Goal: Task Accomplishment & Management: Manage account settings

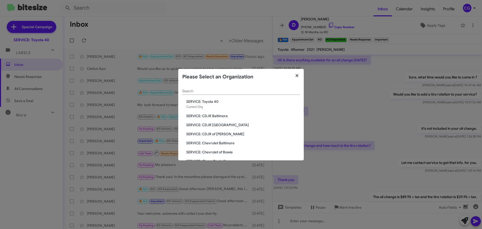
scroll to position [196, 0]
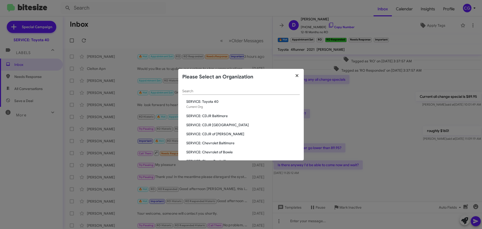
click at [294, 77] on icon "button" at bounding box center [297, 75] width 6 height 5
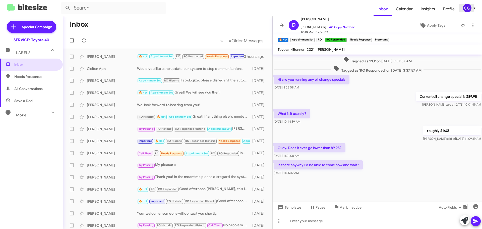
click at [465, 5] on div "CG" at bounding box center [467, 8] width 9 height 9
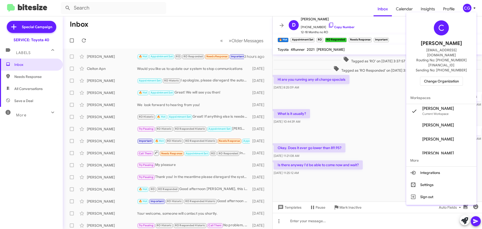
click at [460, 77] on button "Change Organization" at bounding box center [441, 81] width 43 height 9
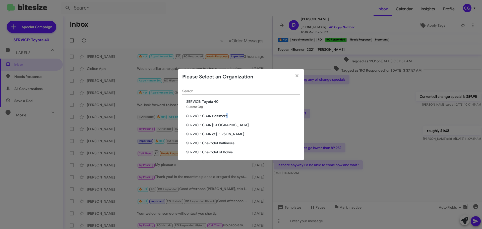
click at [227, 115] on span "SERVICE: CDJR Baltimore" at bounding box center [243, 115] width 114 height 5
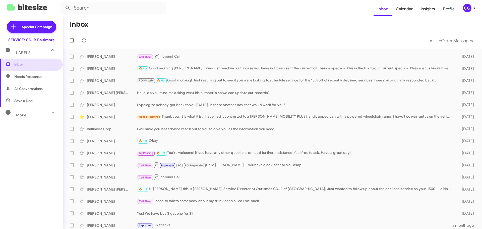
click at [471, 2] on mat-toolbar "Inbox Calendar Insights Profile CG" at bounding box center [241, 8] width 482 height 16
click at [471, 9] on div "CG" at bounding box center [467, 8] width 9 height 9
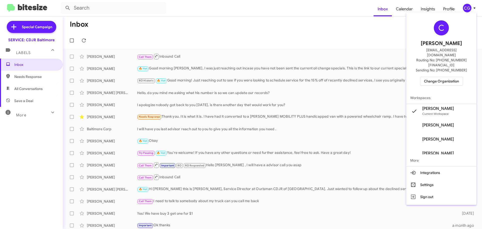
click at [459, 77] on span "Change Organization" at bounding box center [441, 81] width 35 height 9
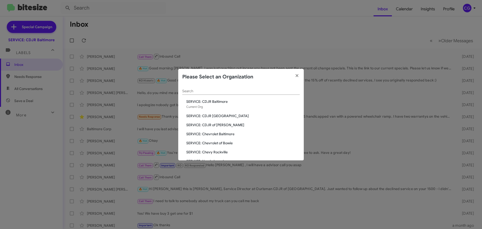
click at [224, 117] on span "SERVICE: CDJR [GEOGRAPHIC_DATA]" at bounding box center [243, 115] width 114 height 5
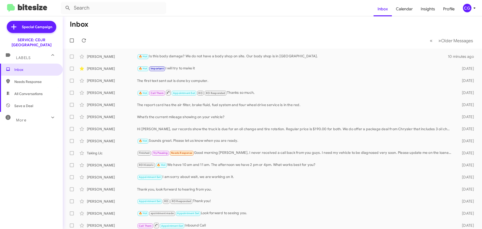
click at [470, 10] on div "CG" at bounding box center [467, 8] width 9 height 9
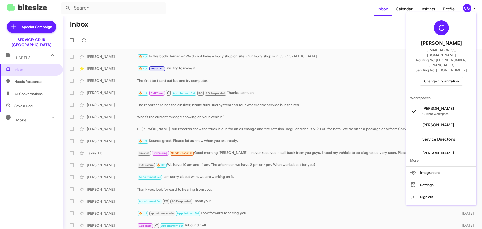
click at [468, 71] on div "C [PERSON_NAME] [EMAIL_ADDRESS][DOMAIN_NAME] Routing No: [PHONE_NUMBER][FINANCI…" at bounding box center [441, 52] width 70 height 77
click at [458, 77] on span "Change Organization" at bounding box center [441, 81] width 35 height 9
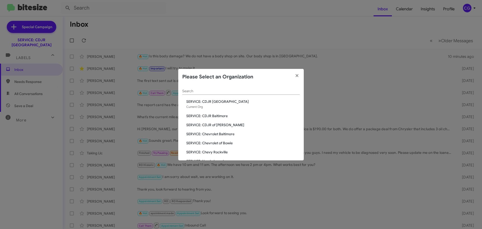
click at [218, 121] on div "Search SERVICE: CDJR [GEOGRAPHIC_DATA] Current Org SERVICE: CDJR Baltimore SERV…" at bounding box center [241, 122] width 126 height 75
drag, startPoint x: 217, startPoint y: 124, endPoint x: 231, endPoint y: 124, distance: 14.1
click at [216, 124] on span "SERVICE: CDJR of [PERSON_NAME]" at bounding box center [243, 124] width 114 height 5
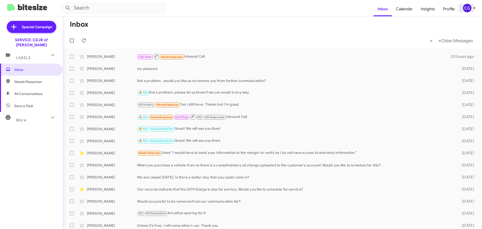
click at [474, 5] on icon at bounding box center [475, 8] width 6 height 6
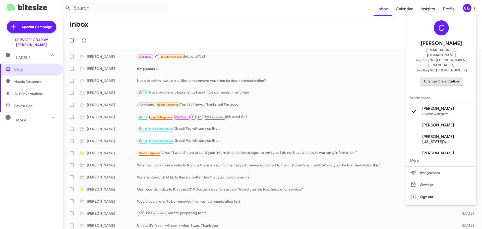
click at [454, 77] on span "Change Organization" at bounding box center [441, 81] width 35 height 9
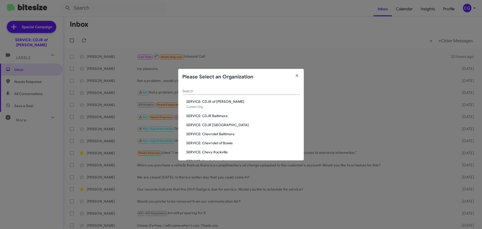
click at [216, 136] on div "Search SERVICE: CDJR of Bowie Current Org SERVICE: CDJR Baltimore SERVICE: CDJR…" at bounding box center [241, 122] width 126 height 75
click at [216, 136] on span "SERVICE: Chevrolet Baltimore" at bounding box center [243, 133] width 114 height 5
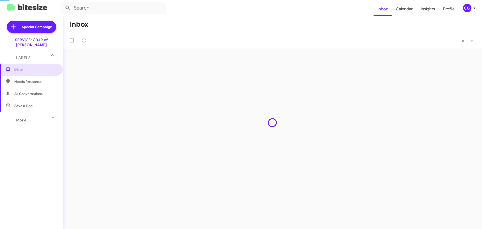
drag, startPoint x: 0, startPoint y: 0, endPoint x: 220, endPoint y: 134, distance: 257.6
click at [219, 135] on div "Inbox « Previous » Next" at bounding box center [272, 122] width 419 height 212
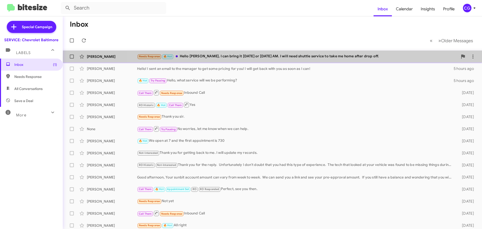
click at [309, 58] on div "Needs Response 🔥 Hot Hello [PERSON_NAME], I can bring it [DATE] or [DATE] AM. I…" at bounding box center [297, 56] width 321 height 6
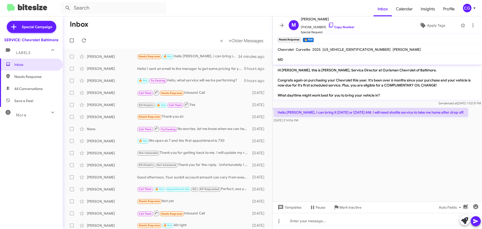
click at [334, 47] on span "[US_VEHICLE_IDENTIFICATION_NUMBER]" at bounding box center [357, 49] width 68 height 5
copy span "[US_VEHICLE_IDENTIFICATION_NUMBER]"
click at [470, 7] on div "CG" at bounding box center [467, 8] width 9 height 9
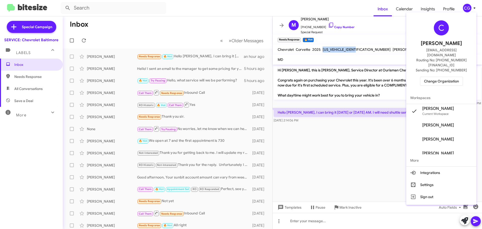
click at [442, 77] on span "Change Organization" at bounding box center [441, 81] width 35 height 9
